Goal: Information Seeking & Learning: Learn about a topic

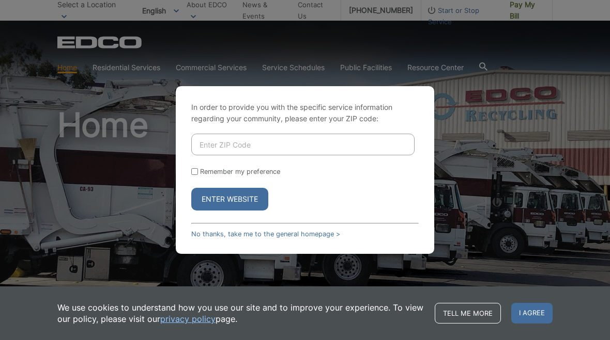
click at [306, 136] on input "Enter ZIP Code" at bounding box center [302, 145] width 223 height 22
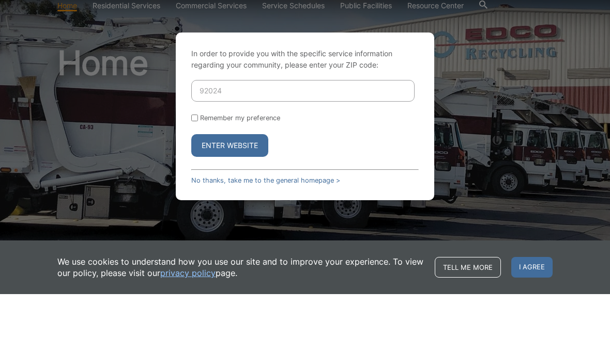
type input "92024"
click at [194, 177] on input "Remember my preference" at bounding box center [194, 180] width 7 height 7
checkbox input "true"
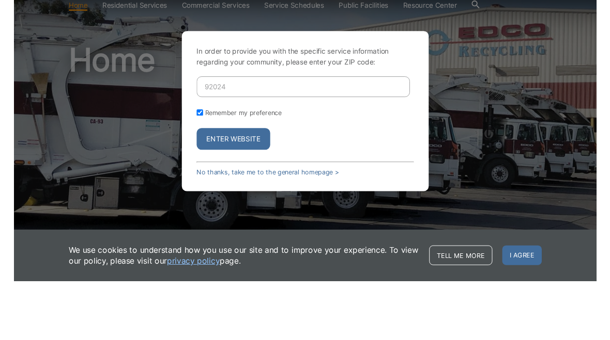
scroll to position [62, 0]
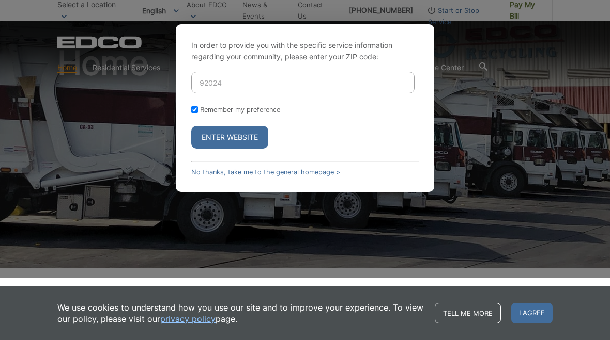
click at [250, 138] on button "Enter Website" at bounding box center [229, 137] width 77 height 23
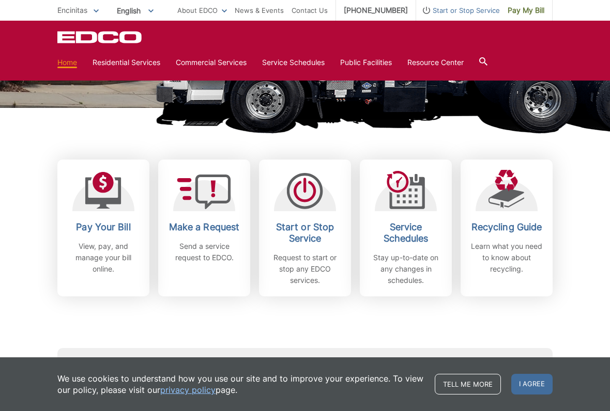
scroll to position [223, 0]
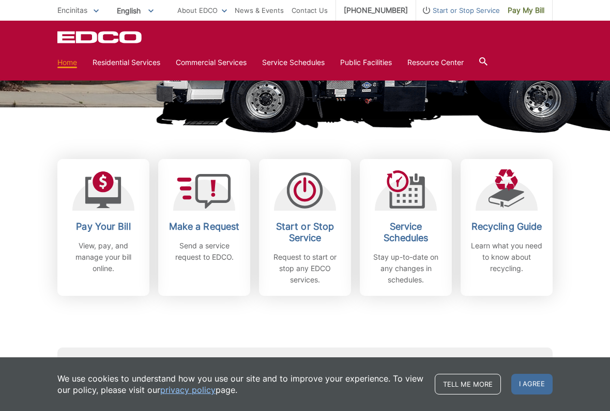
click at [518, 248] on p "Learn what you need to know about recycling." at bounding box center [506, 257] width 76 height 34
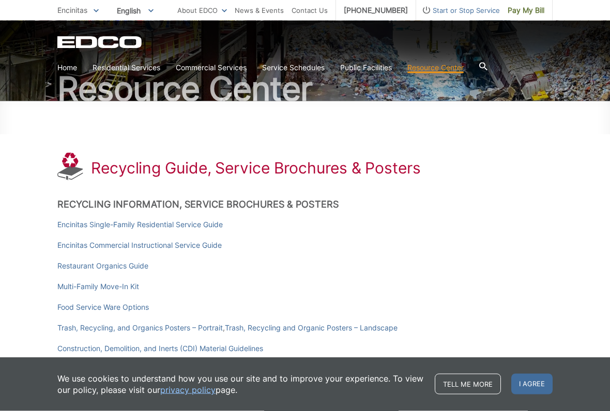
scroll to position [80, 0]
click at [214, 221] on link "Encinitas Single-Family Residential Service Guide" at bounding box center [139, 224] width 165 height 11
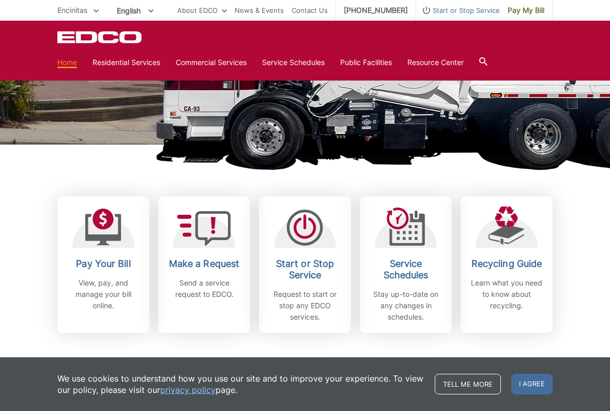
scroll to position [197, 0]
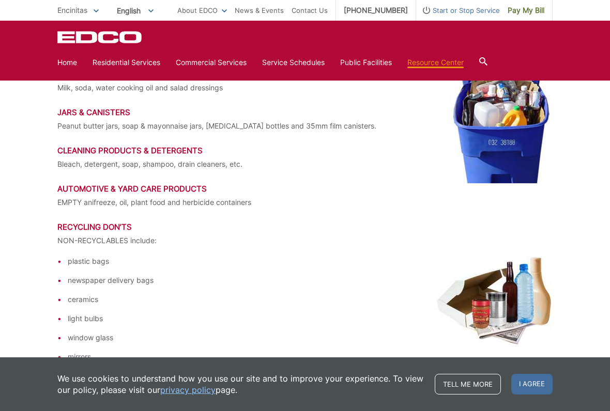
scroll to position [1455, 0]
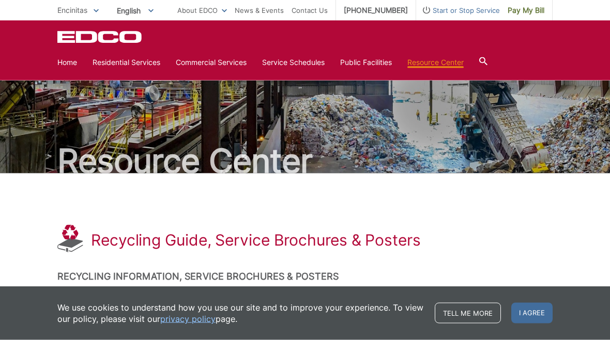
scroll to position [0, 0]
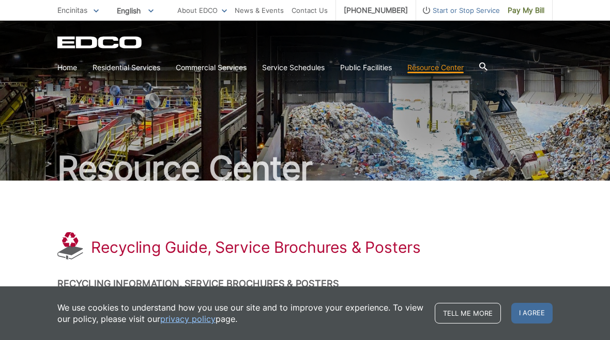
click at [0, 0] on span at bounding box center [0, 0] width 0 height 0
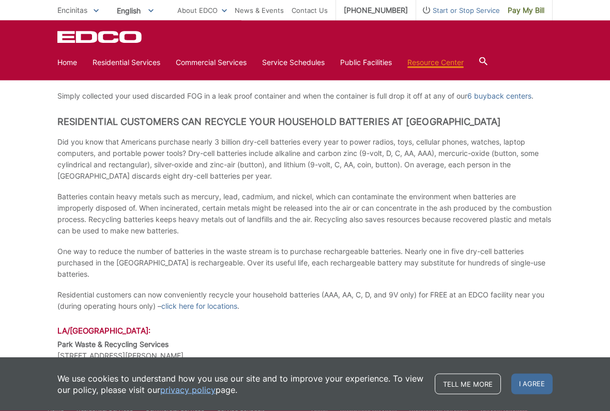
scroll to position [756, 0]
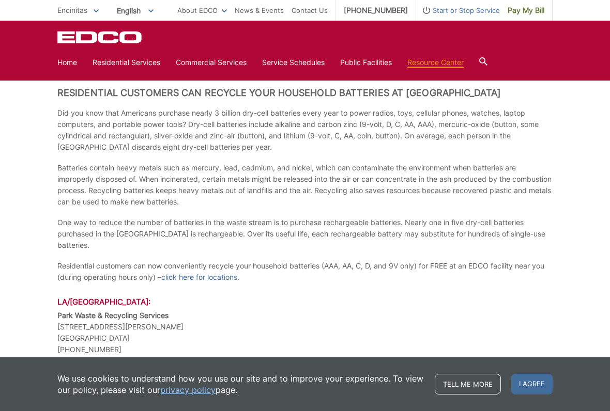
scroll to position [785, 0]
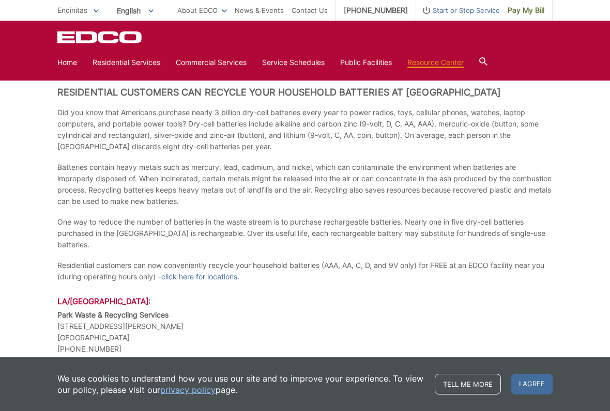
click at [388, 309] on p "Park Waste & Recycling Services [STREET_ADDRESS][PERSON_NAME] [GEOGRAPHIC_DATA]…" at bounding box center [304, 331] width 495 height 45
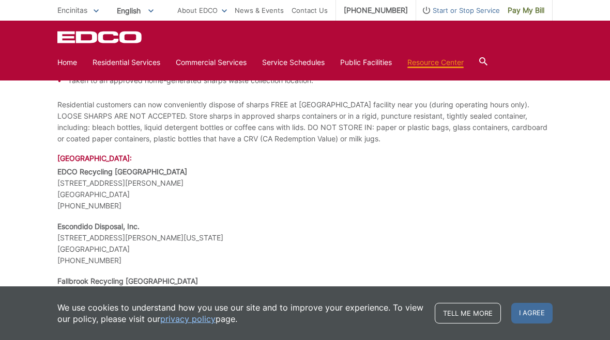
scroll to position [1691, 0]
